Goal: Check status: Check status

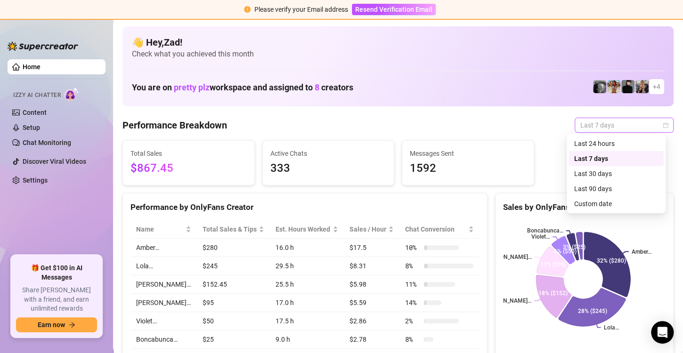
click at [592, 123] on span "Last 7 days" at bounding box center [625, 125] width 88 height 14
click at [580, 202] on div "Custom date" at bounding box center [616, 204] width 84 height 10
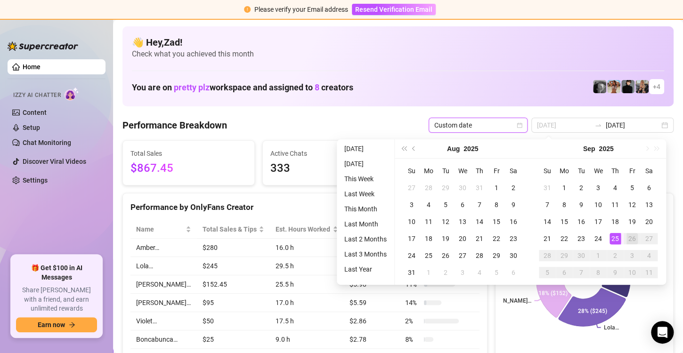
type input "[DATE]"
click at [614, 236] on div "25" at bounding box center [615, 238] width 11 height 11
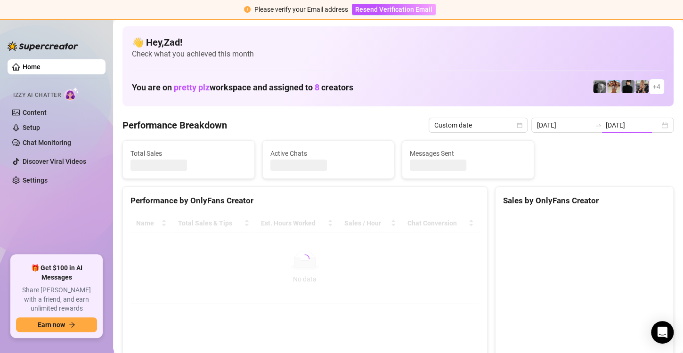
type input "[DATE]"
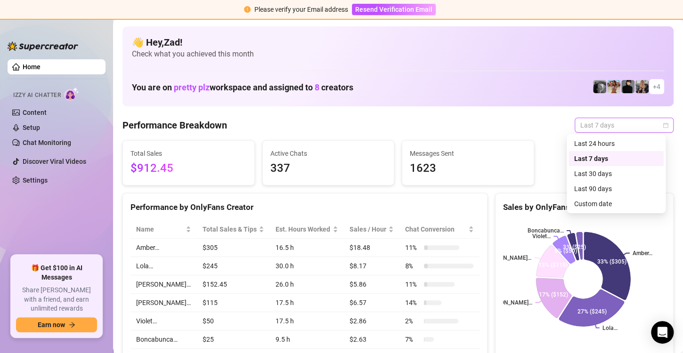
click at [605, 130] on span "Last 7 days" at bounding box center [625, 125] width 88 height 14
click at [584, 207] on div "Custom date" at bounding box center [616, 204] width 84 height 10
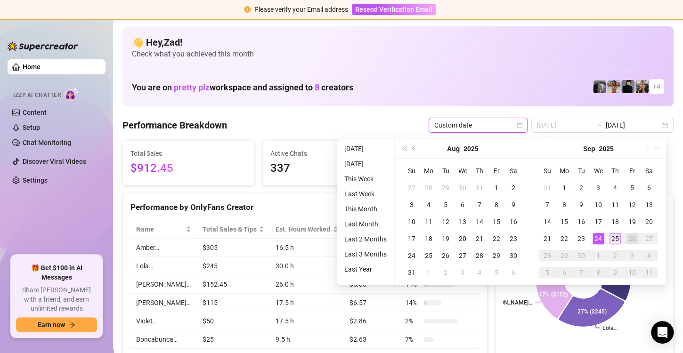
type input "[DATE]"
click at [613, 239] on div "25" at bounding box center [615, 238] width 11 height 11
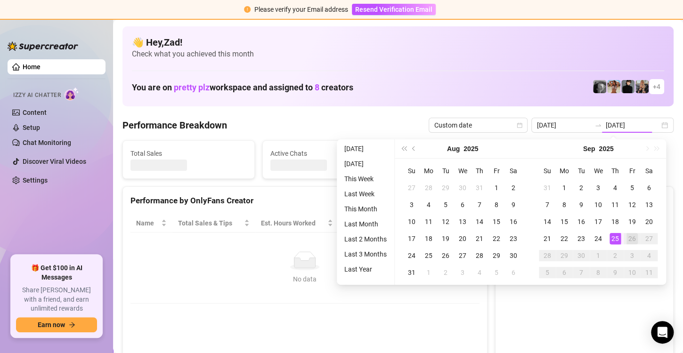
type input "[DATE]"
